Goal: Answer question/provide support

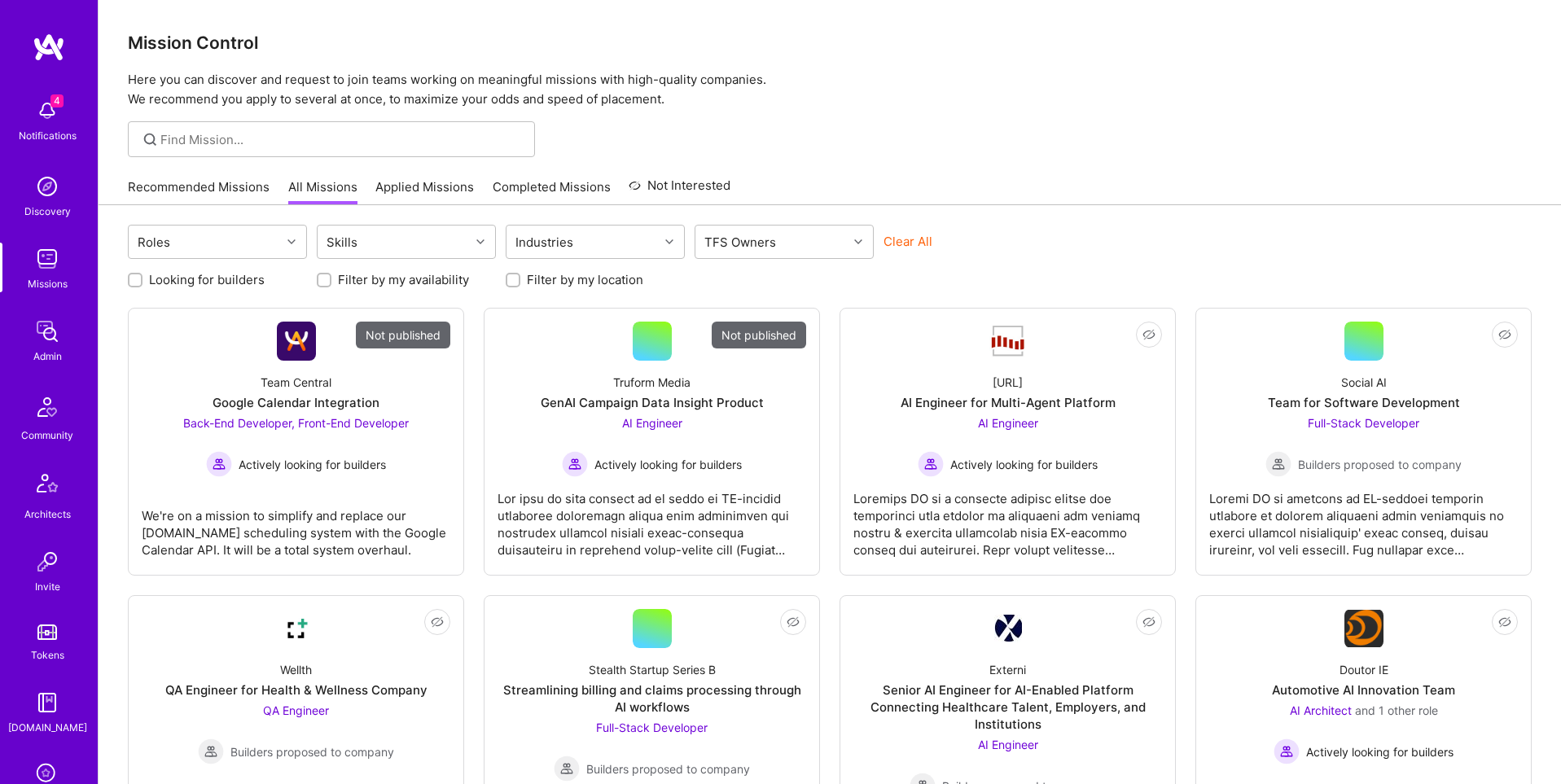
scroll to position [256, 0]
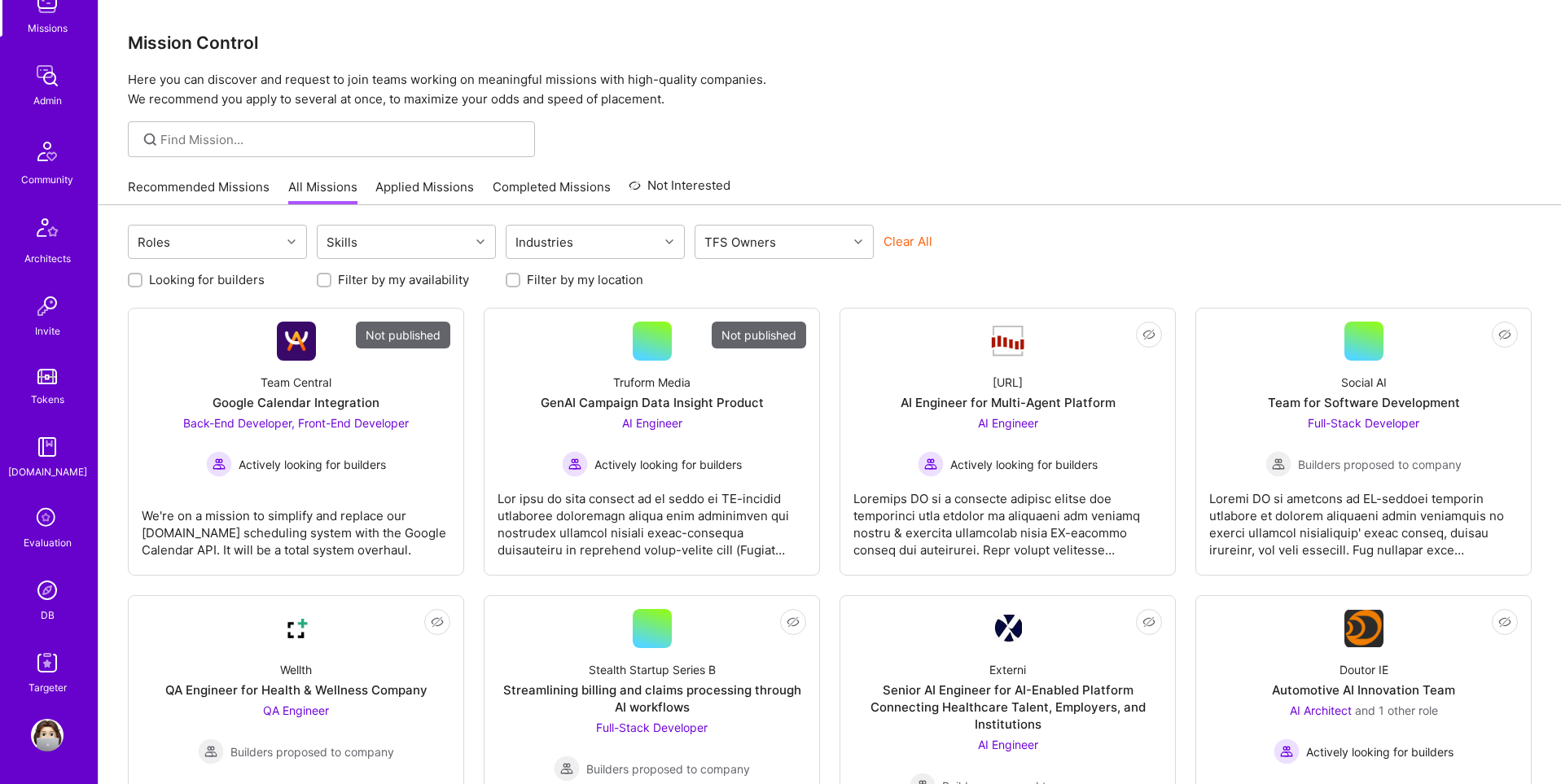
click at [45, 592] on img at bounding box center [47, 590] width 33 height 33
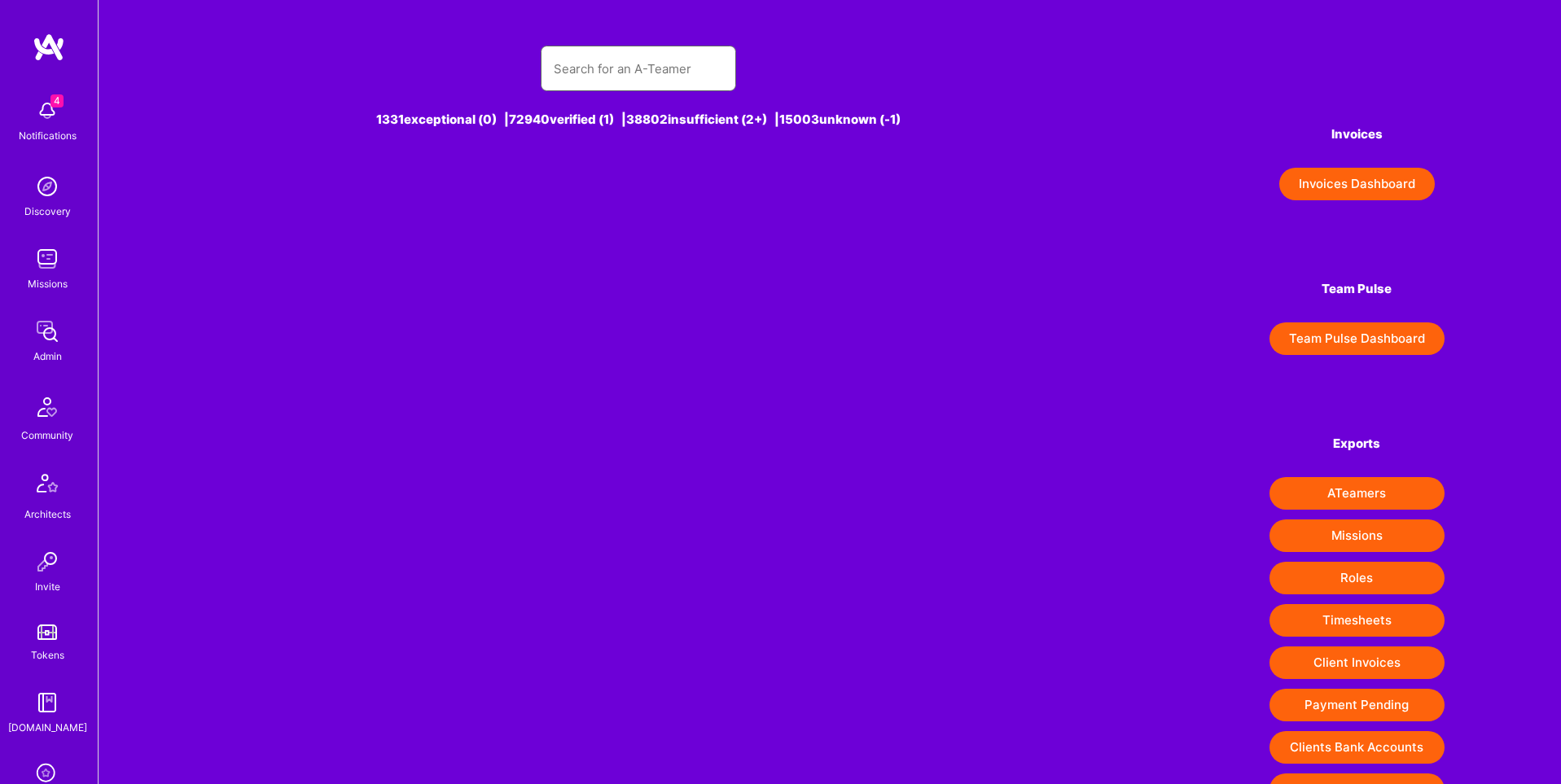
click at [619, 72] on input "text" at bounding box center [638, 68] width 170 height 42
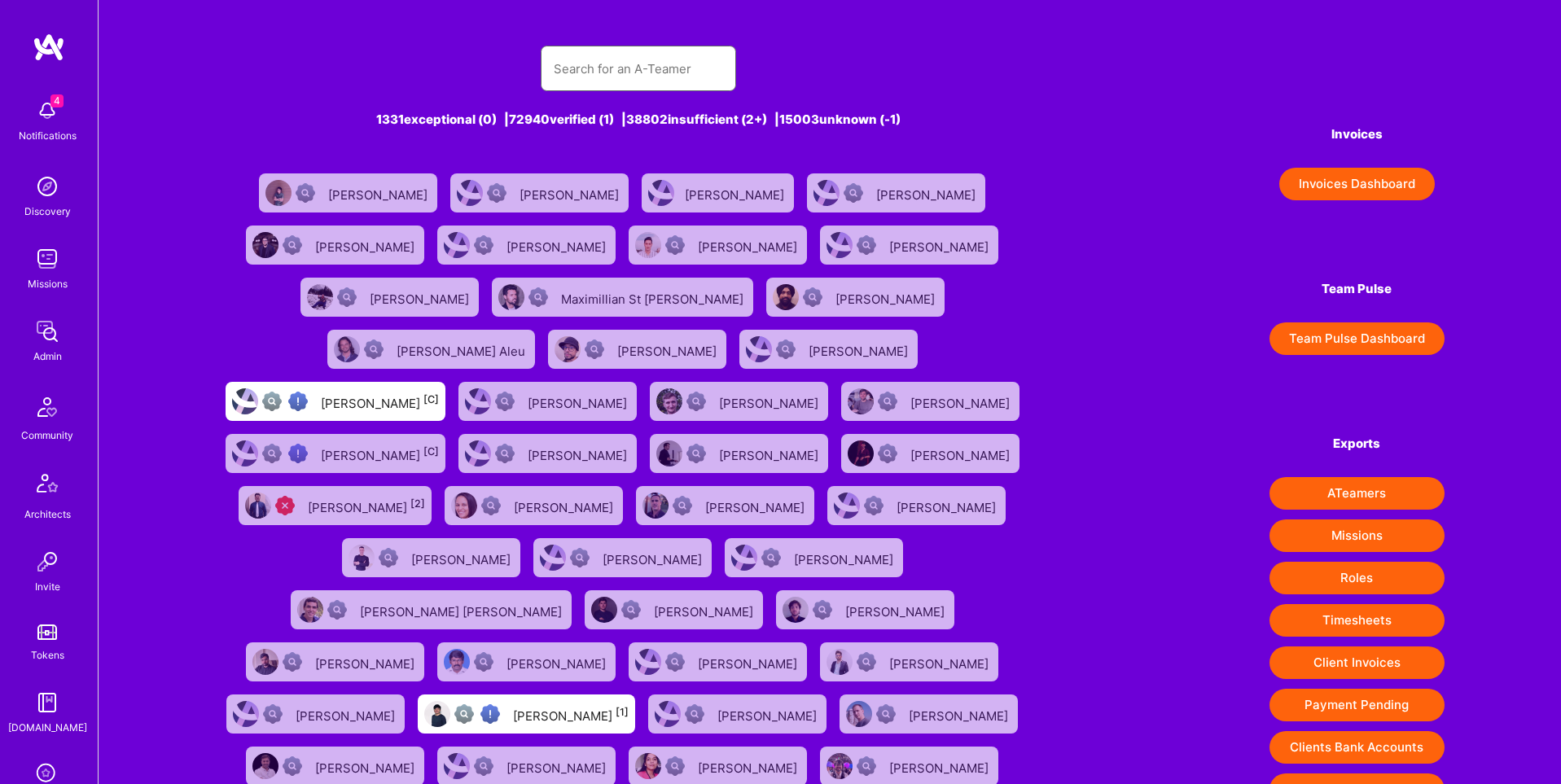
paste input "https://platform.a.team/luvesingh"
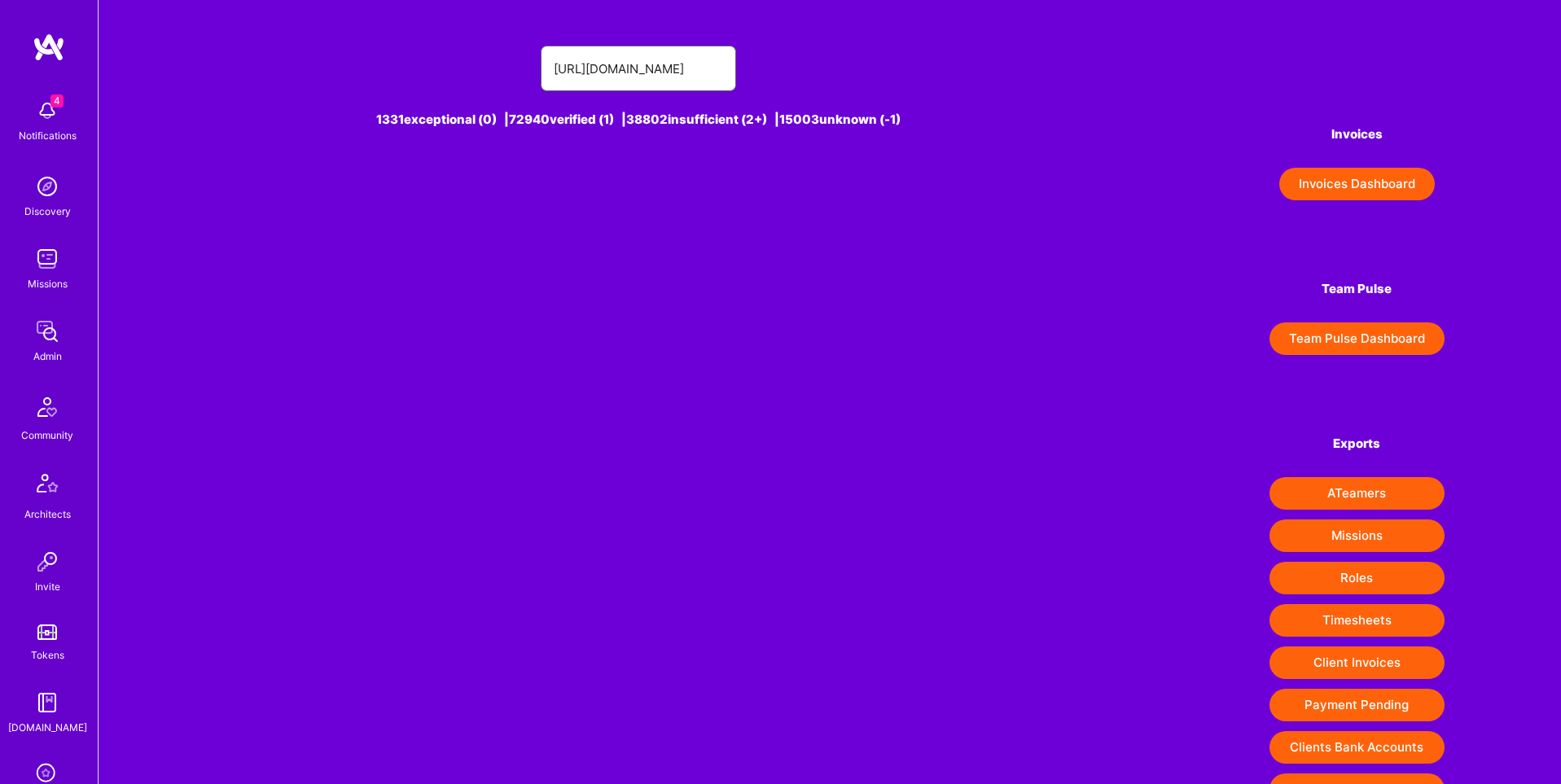
type input "https://platform.a.team/luvesingh"
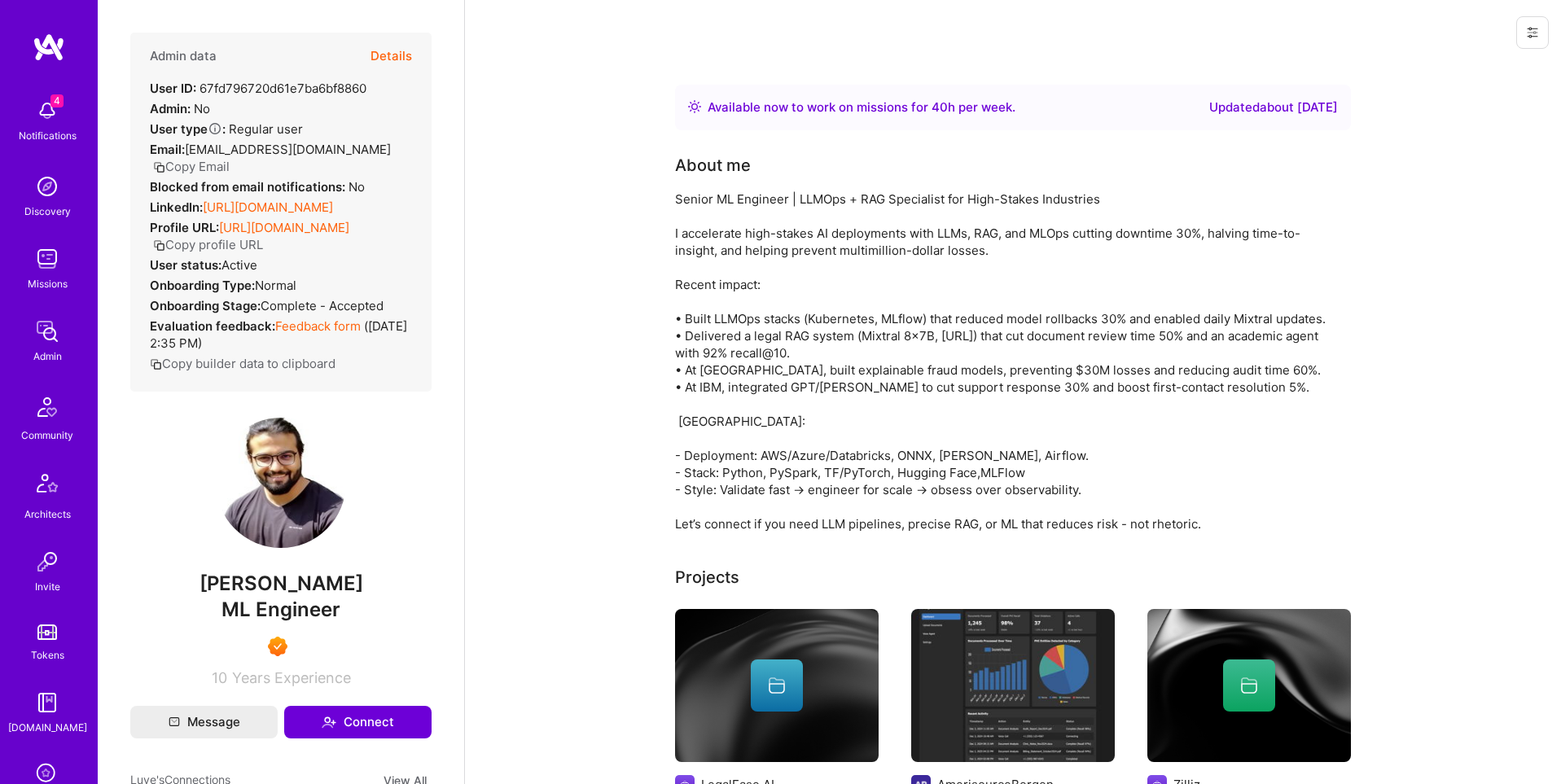
click at [404, 54] on button "Details" at bounding box center [391, 56] width 42 height 47
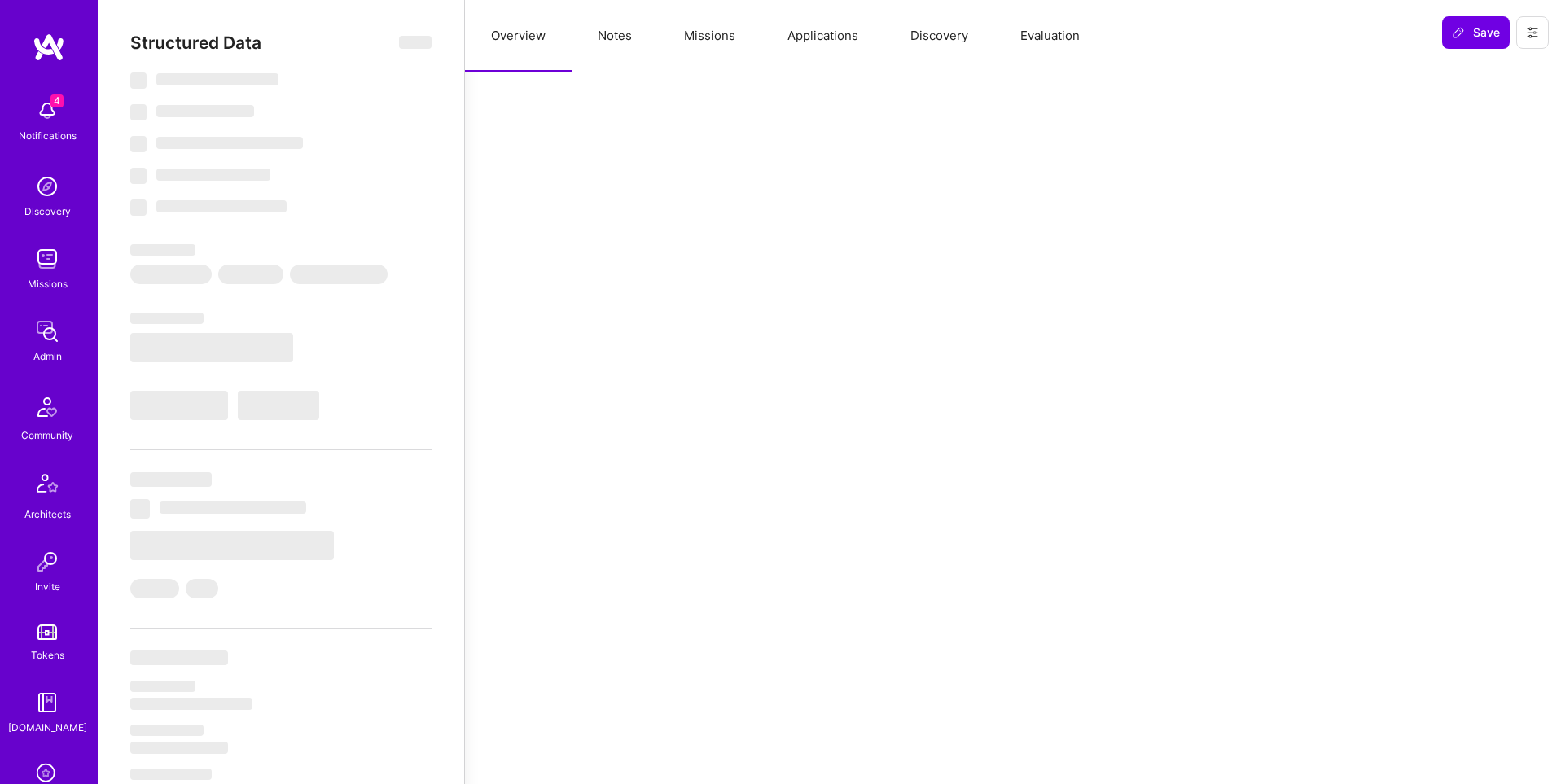
click at [816, 38] on button "Applications" at bounding box center [823, 36] width 123 height 72
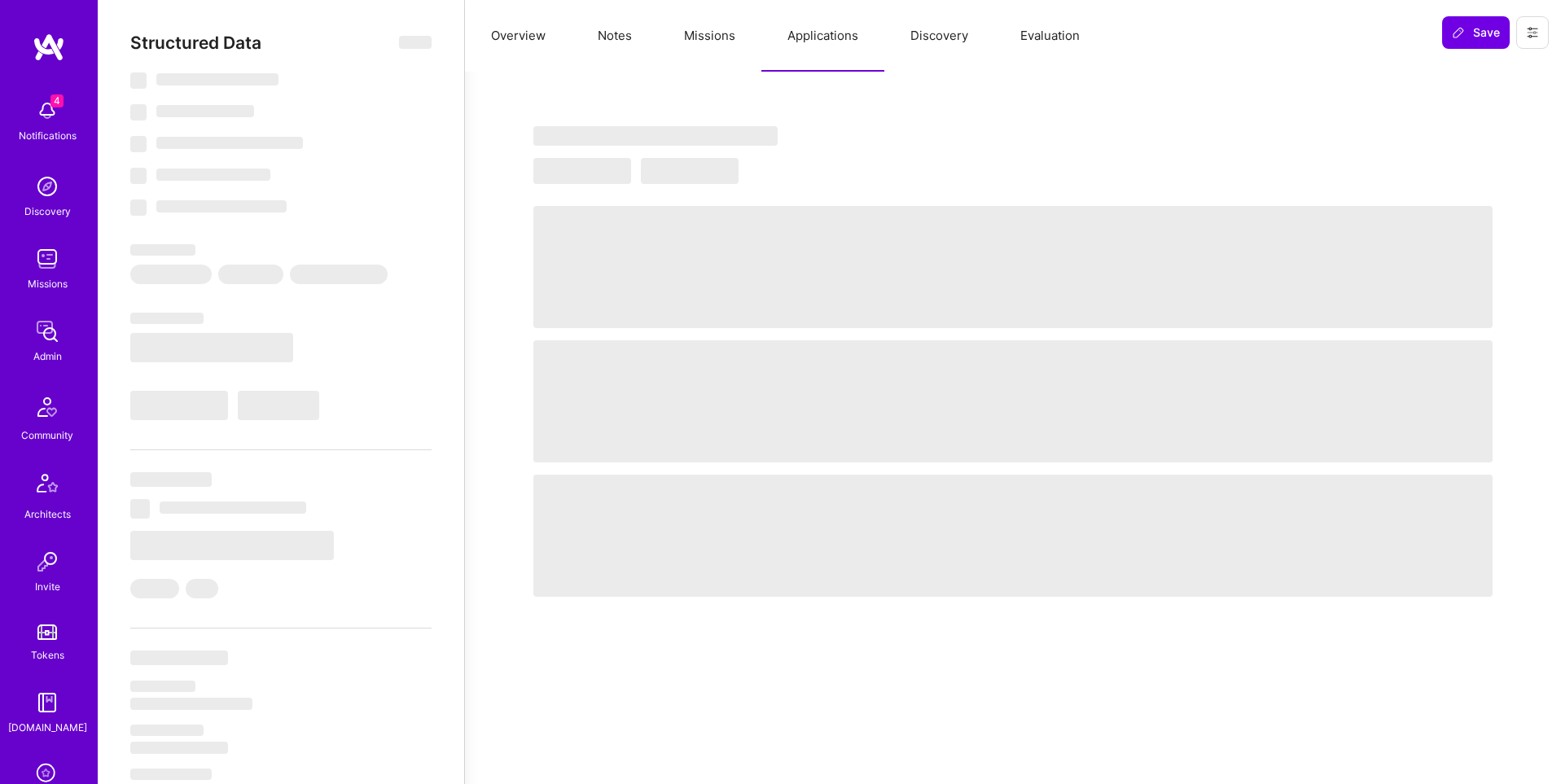
select select "Right Now"
select select "7"
select select "6"
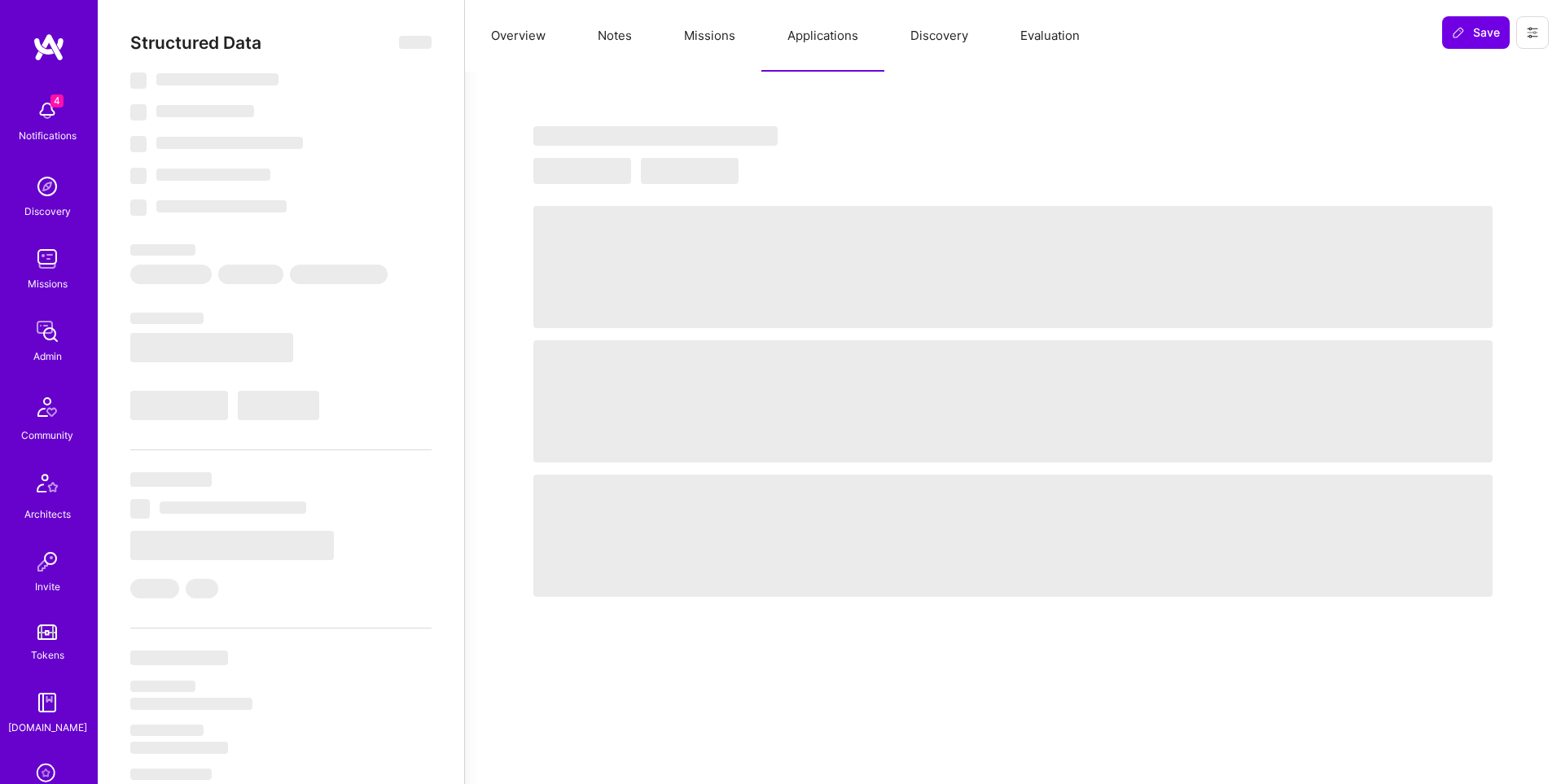
select select "IN"
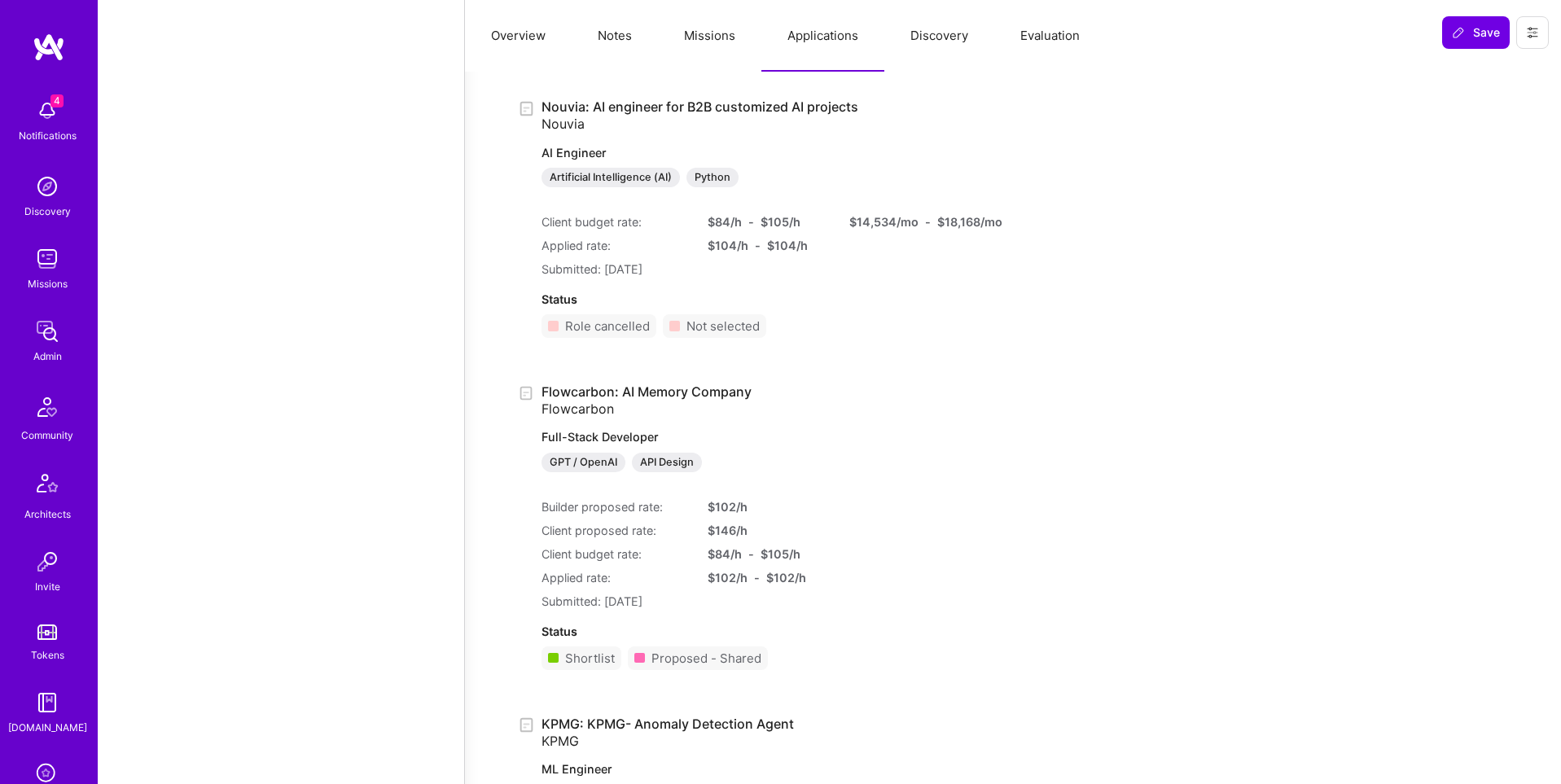
scroll to position [256, 0]
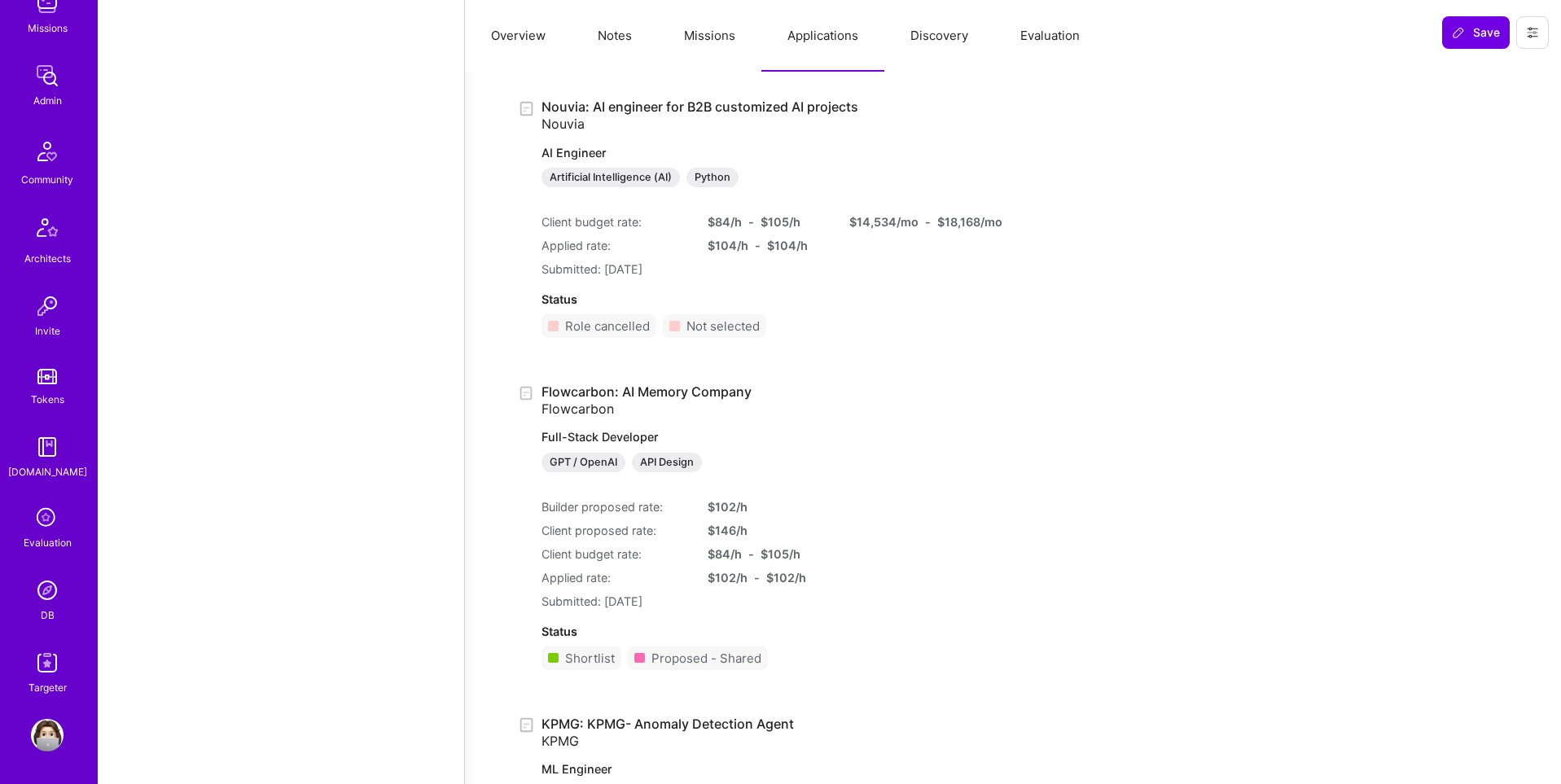
click at [42, 607] on div "DB" at bounding box center [48, 614] width 14 height 17
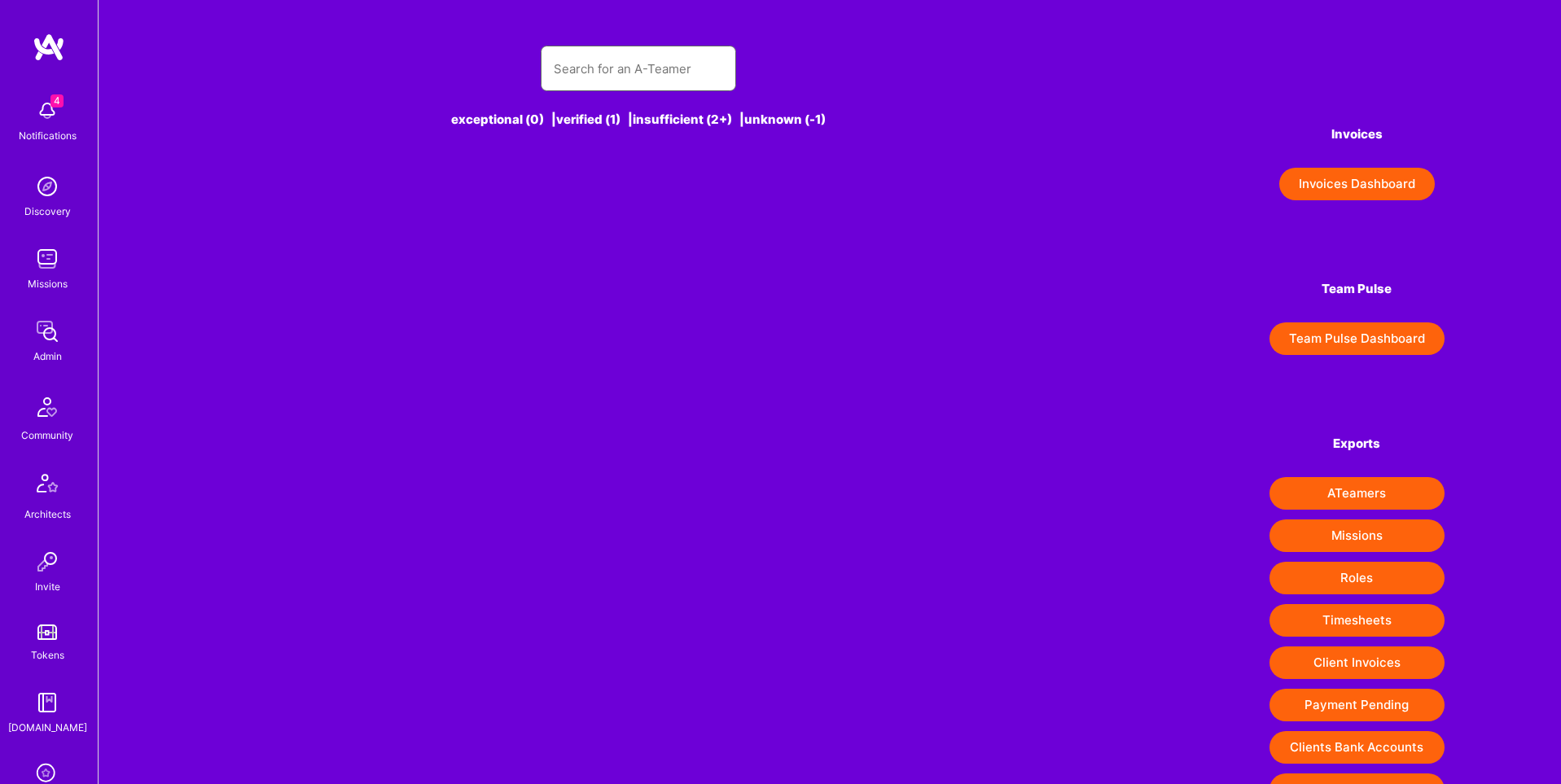
click at [631, 67] on input "text" at bounding box center [638, 68] width 170 height 42
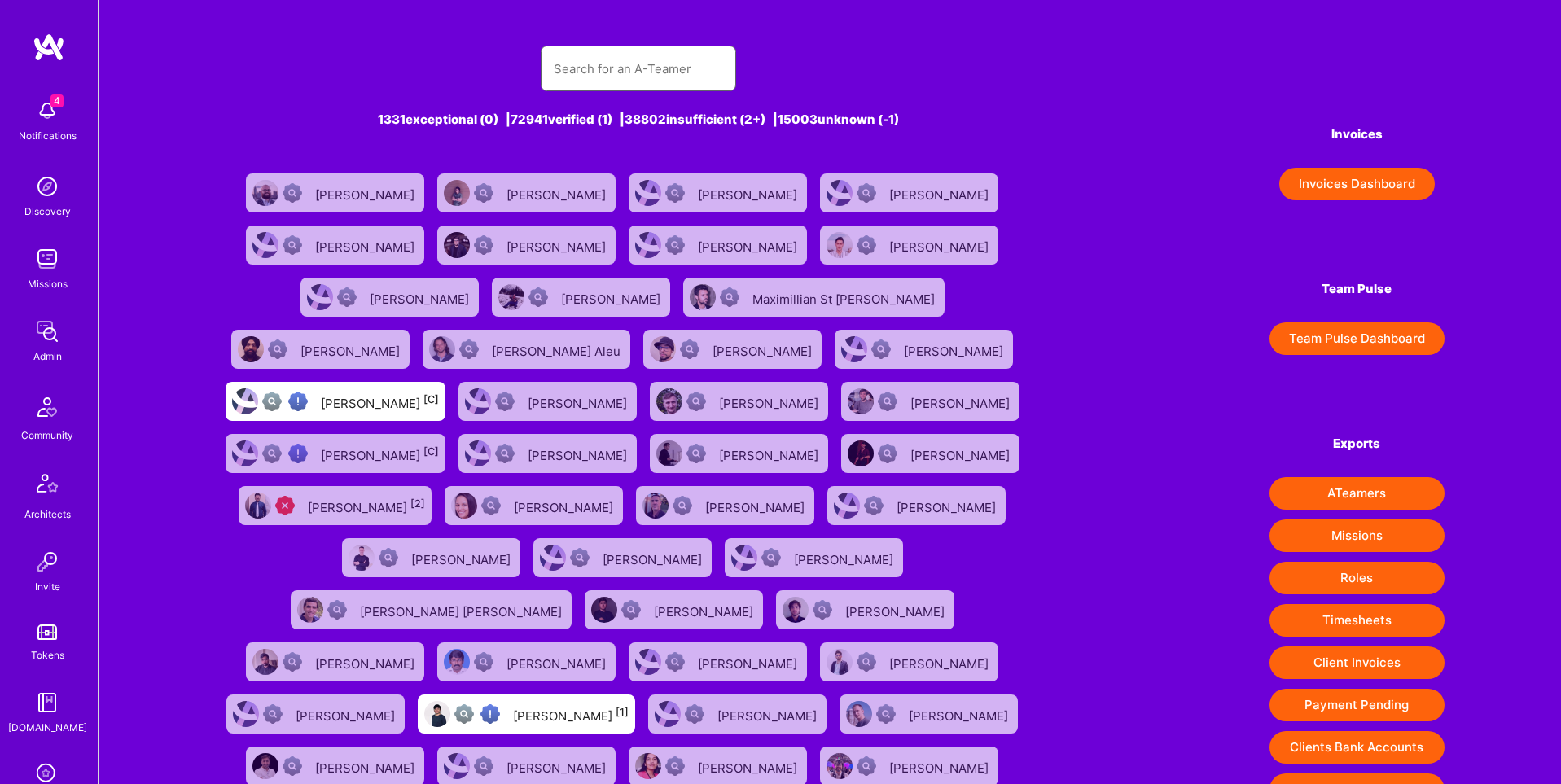
paste input "[PERSON_NAME][EMAIL_ADDRESS][DOMAIN_NAME]"
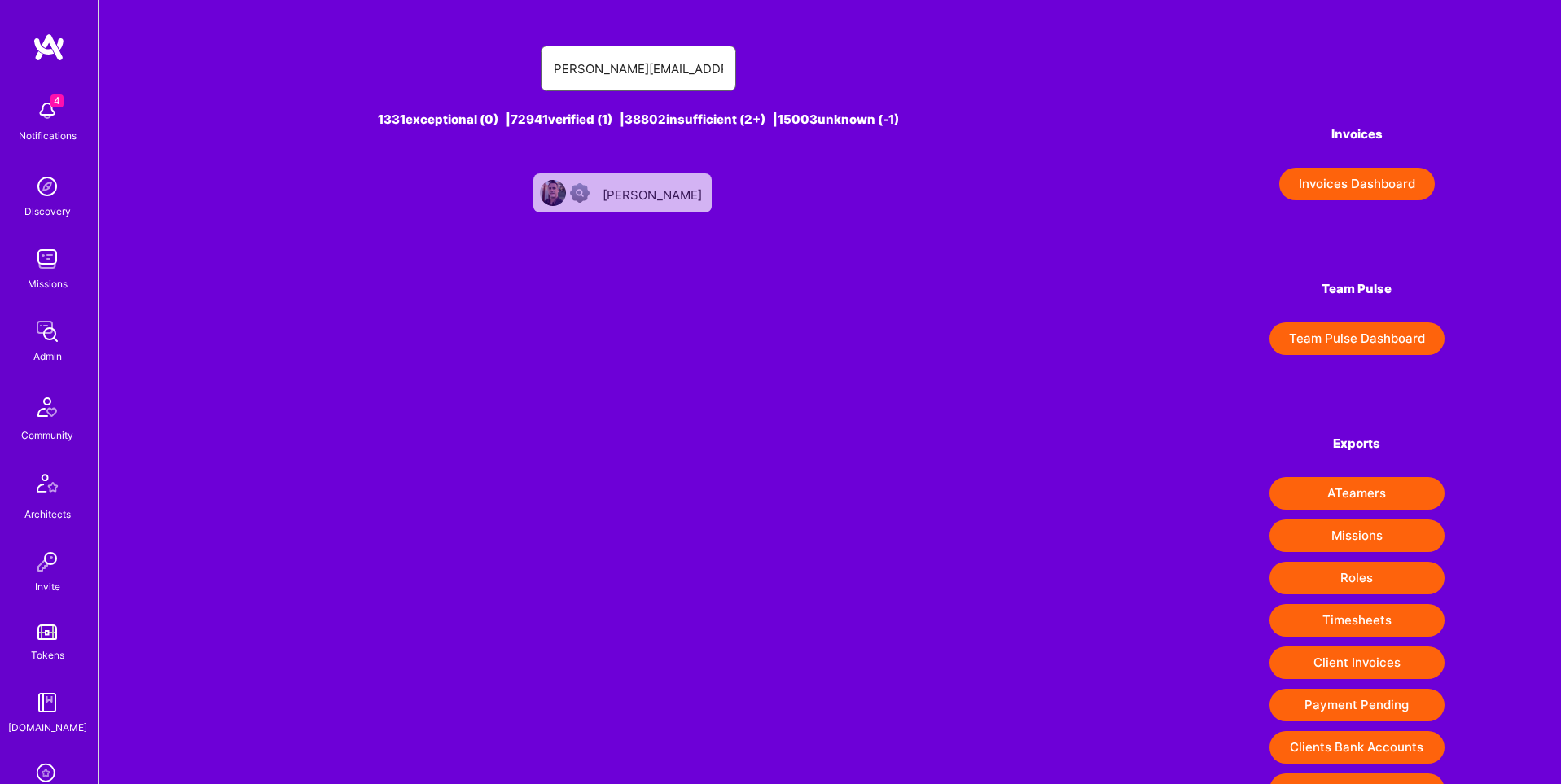
type input "[PERSON_NAME][EMAIL_ADDRESS][DOMAIN_NAME]"
click at [636, 193] on div "[PERSON_NAME]" at bounding box center [653, 193] width 102 height 21
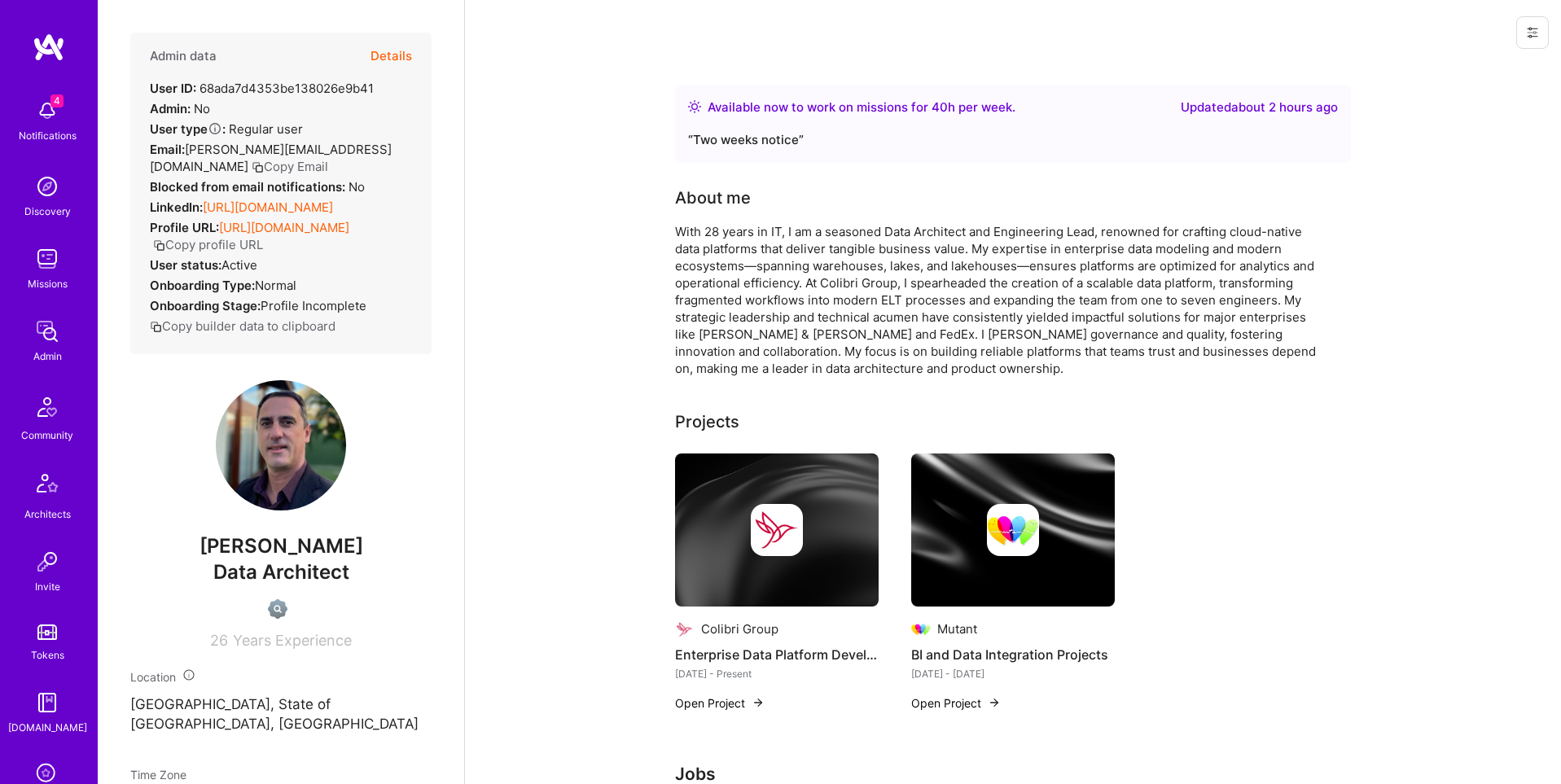
click at [1535, 36] on icon at bounding box center [1532, 32] width 10 height 10
click at [1497, 67] on button "Login as [PERSON_NAME]" at bounding box center [1462, 69] width 171 height 42
